Goal: Information Seeking & Learning: Learn about a topic

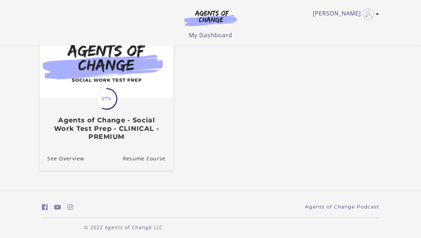
click at [140, 127] on h3 "Agents of Change - Social Work Test Prep - CLINICAL - PREMIUM" at bounding box center [106, 128] width 118 height 25
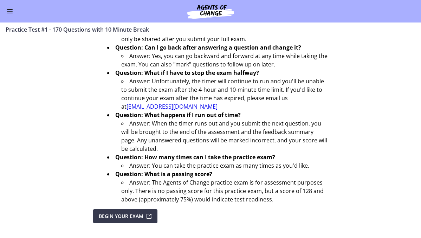
scroll to position [259, 0]
click at [12, 15] on button "Enable menu" at bounding box center [10, 11] width 8 height 8
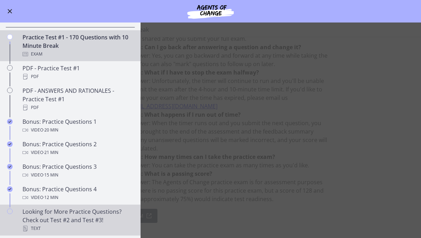
scroll to position [264, 0]
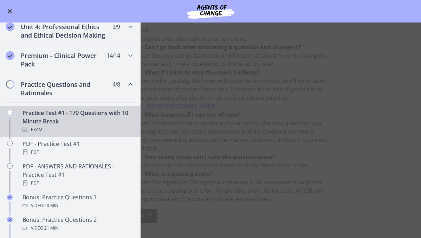
click at [205, 102] on main "Practice Test #1 - 170 Questions with 10 Minute Break Enable fullscreen You hav…" at bounding box center [210, 129] width 421 height 215
click at [7, 13] on button "Enable menu" at bounding box center [10, 11] width 8 height 8
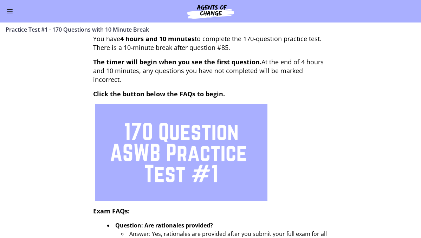
scroll to position [0, 0]
